Goal: Task Accomplishment & Management: Complete application form

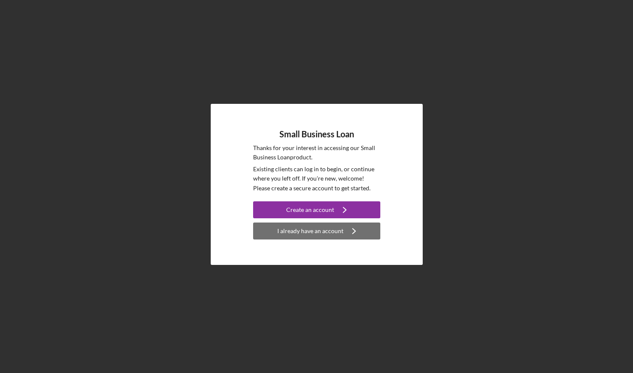
click at [290, 228] on div "I already have an account" at bounding box center [310, 231] width 66 height 17
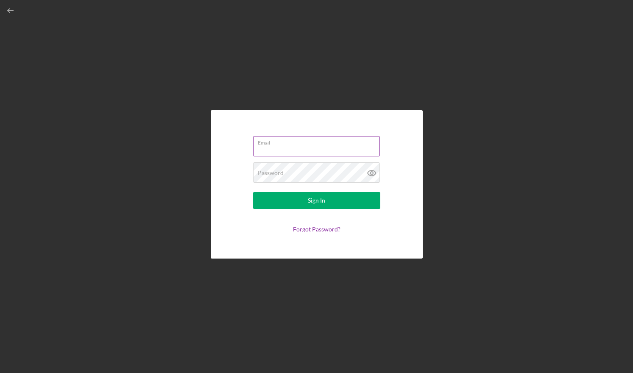
click at [275, 150] on input "Email" at bounding box center [316, 146] width 127 height 20
